Goal: Find specific page/section: Find specific page/section

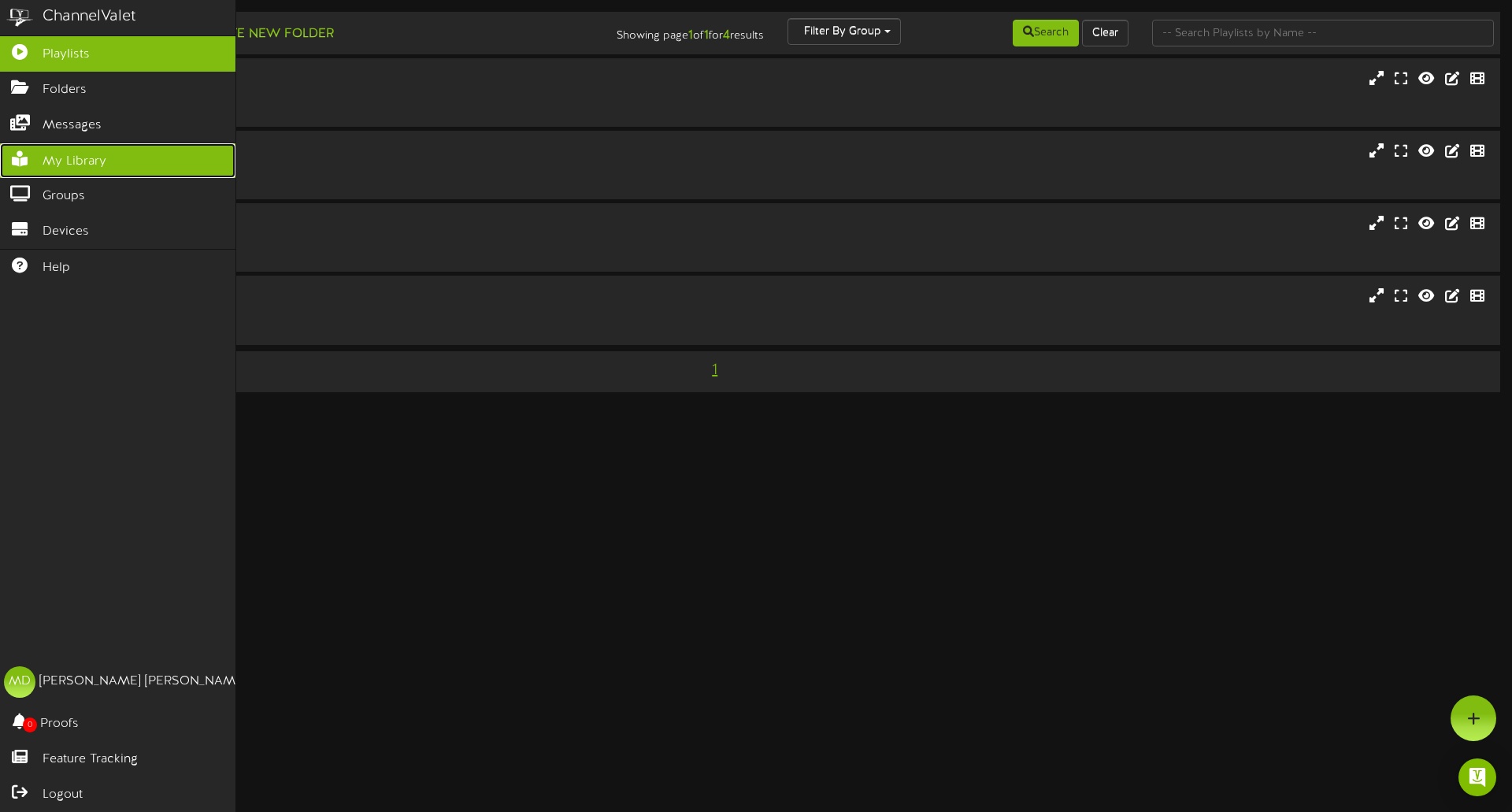
click at [69, 164] on span "My Library" at bounding box center [74, 161] width 64 height 19
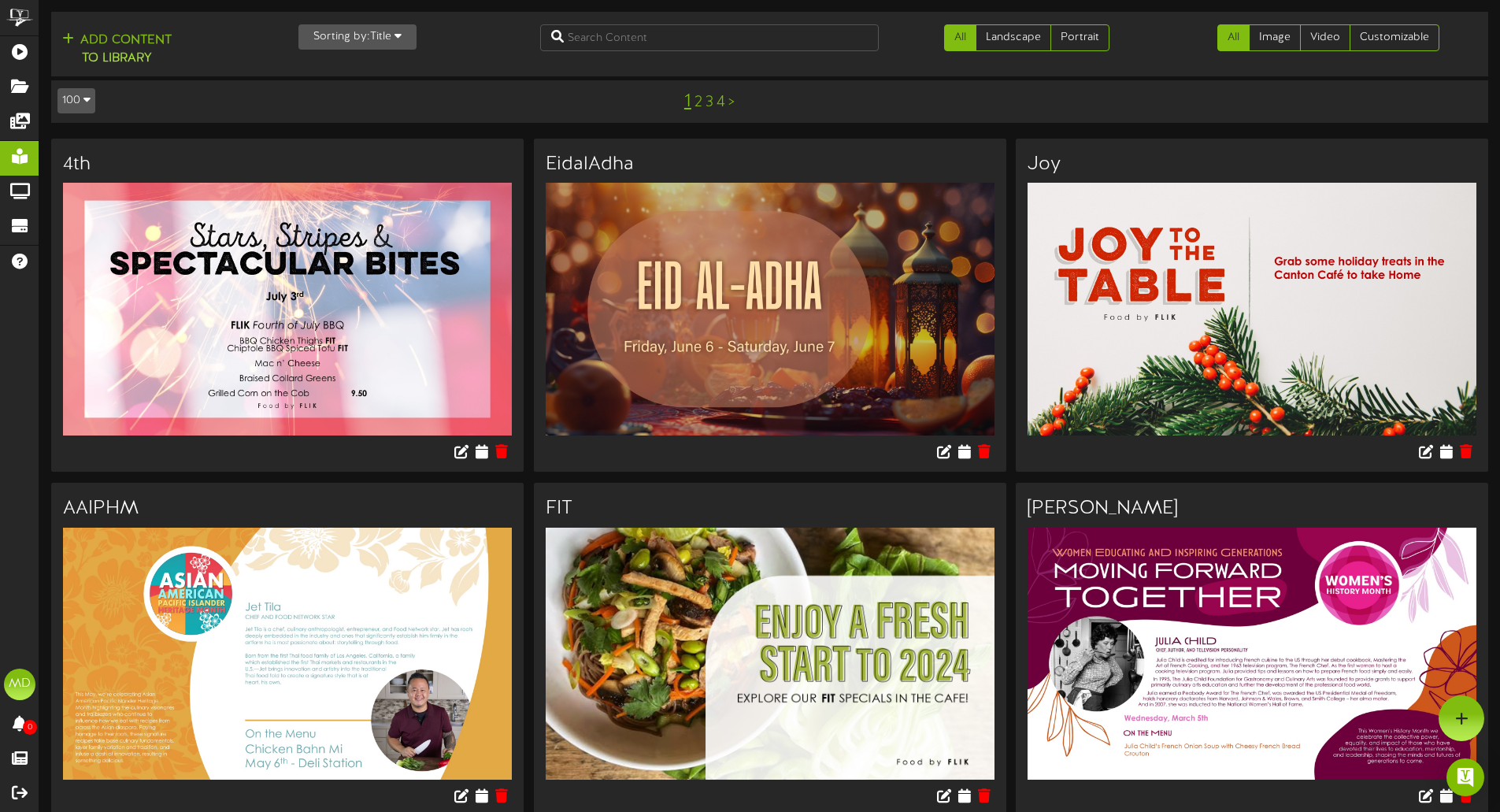
click at [696, 107] on link "2" at bounding box center [699, 103] width 8 height 18
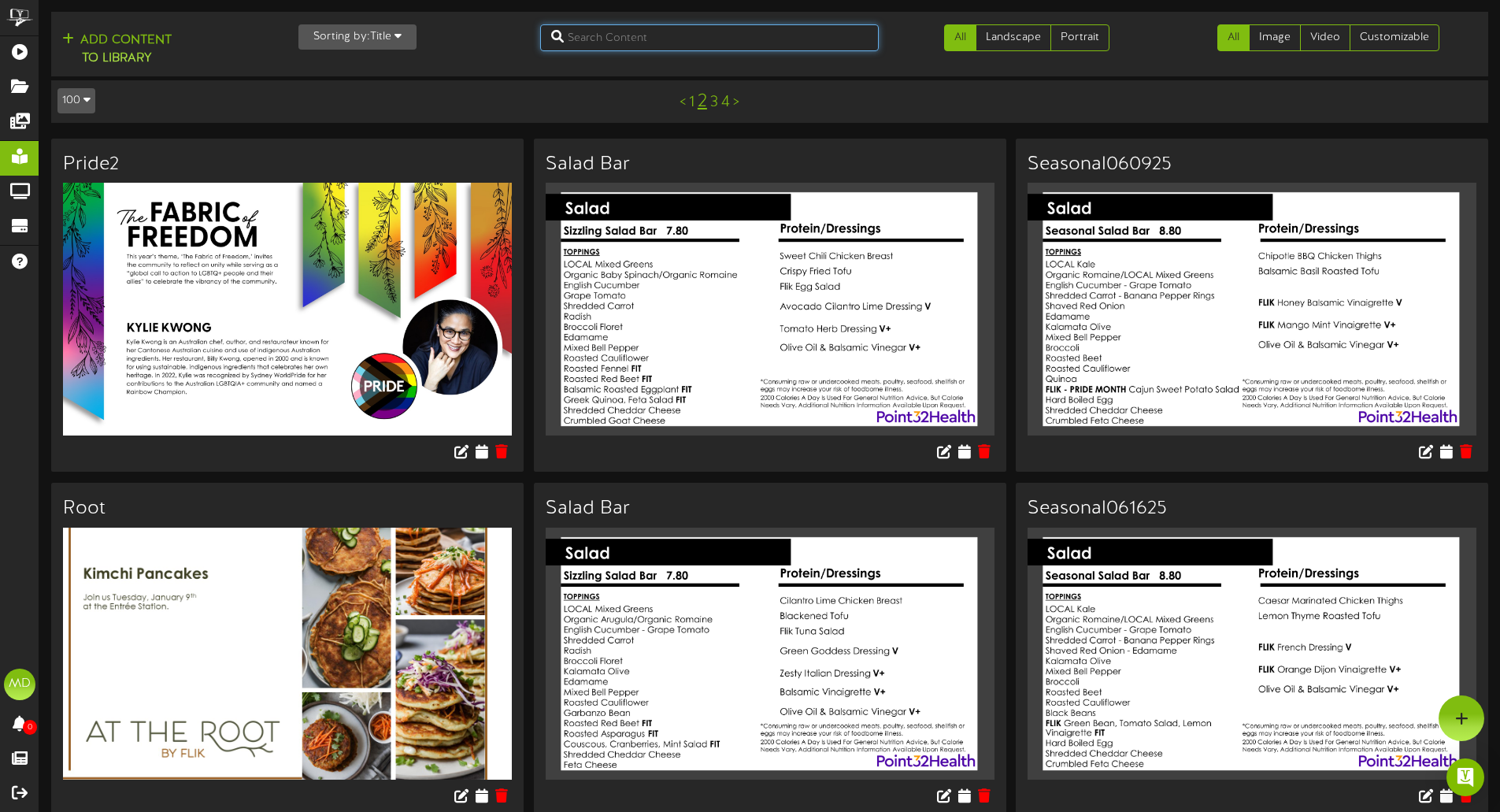
click at [741, 36] on input "text" at bounding box center [709, 37] width 339 height 26
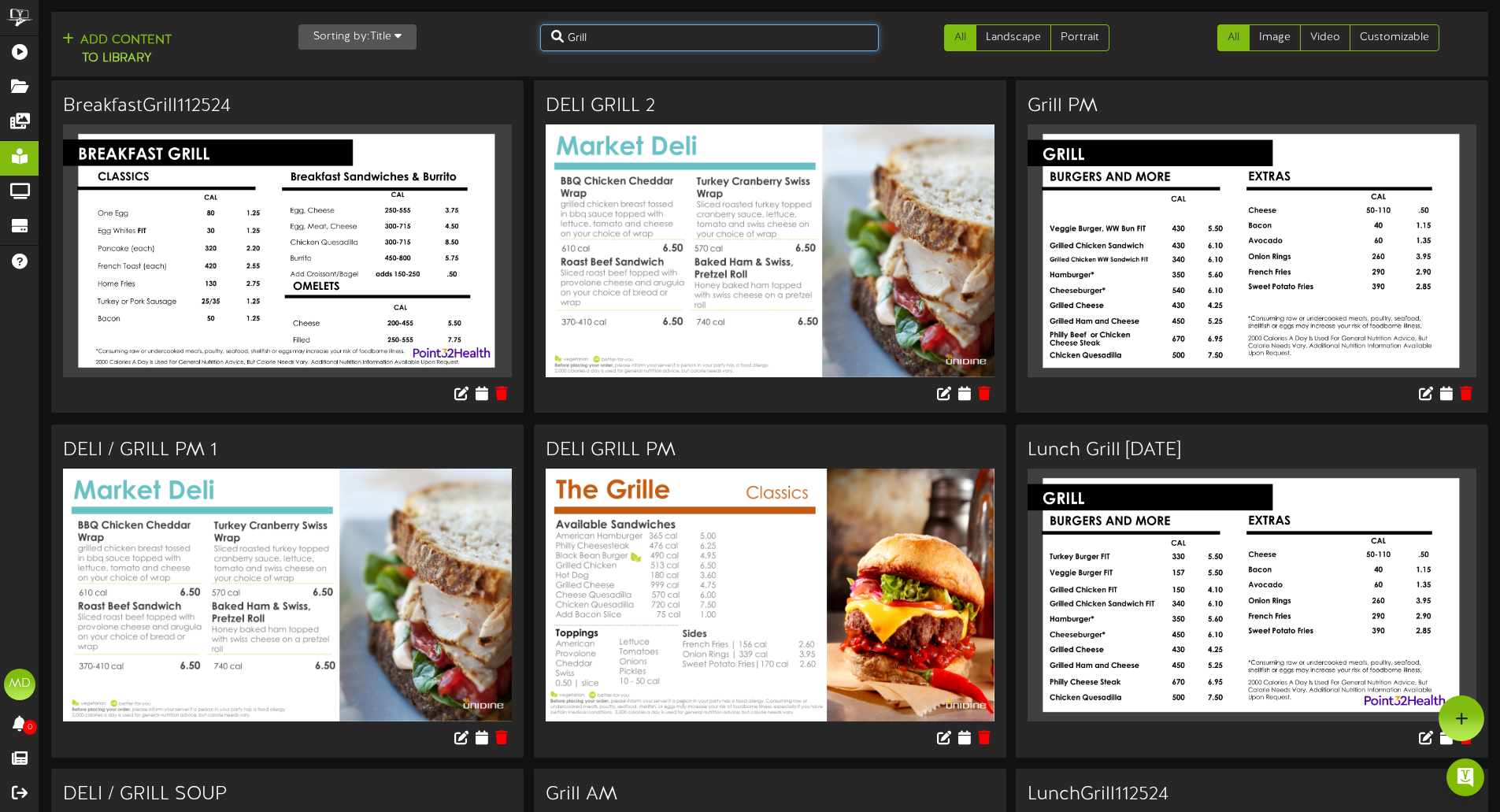
click at [693, 33] on input "Grill" at bounding box center [709, 37] width 339 height 26
type input "G"
